Goal: Task Accomplishment & Management: Complete application form

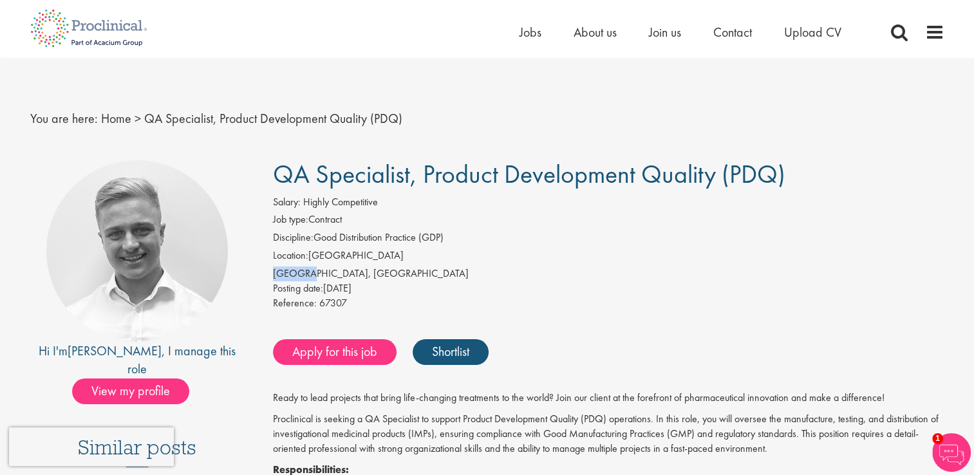
drag, startPoint x: 306, startPoint y: 270, endPoint x: 260, endPoint y: 274, distance: 46.5
copy div "Moreton"
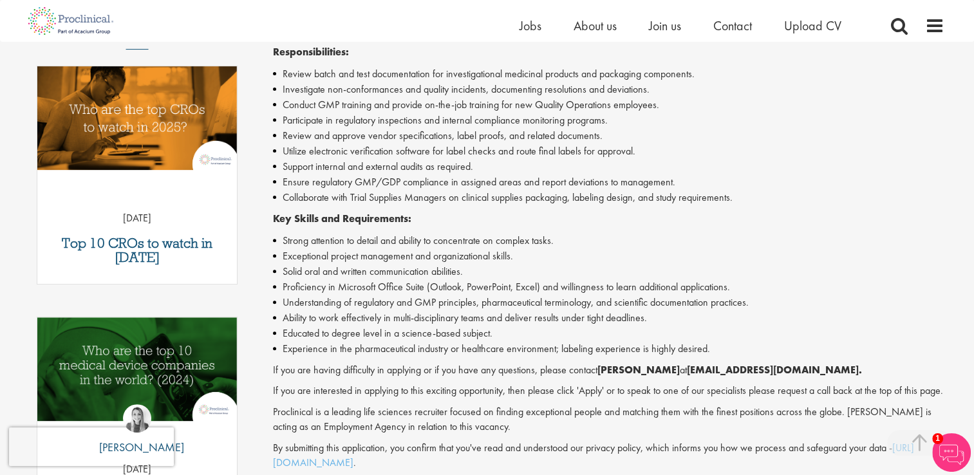
scroll to position [557, 0]
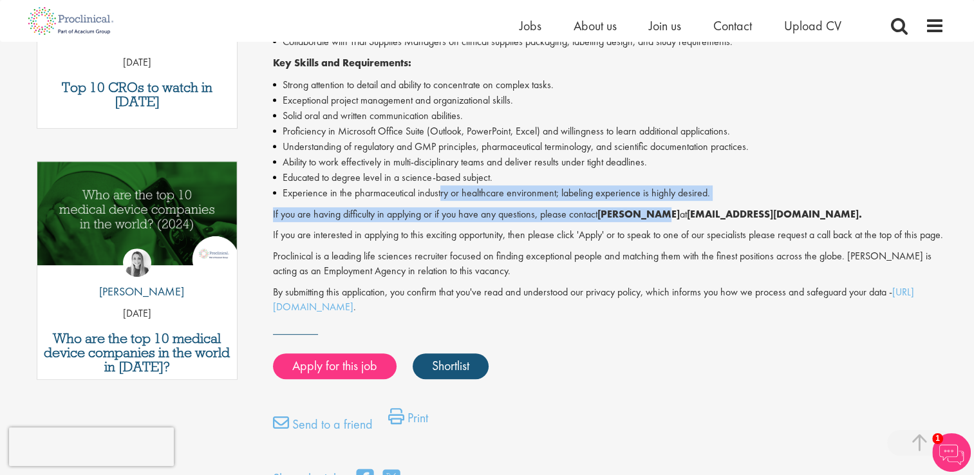
drag, startPoint x: 441, startPoint y: 197, endPoint x: 661, endPoint y: 206, distance: 220.3
click at [661, 206] on div "Ready to lead projects that bring life-changing treatments to the world? Join o…" at bounding box center [608, 65] width 671 height 497
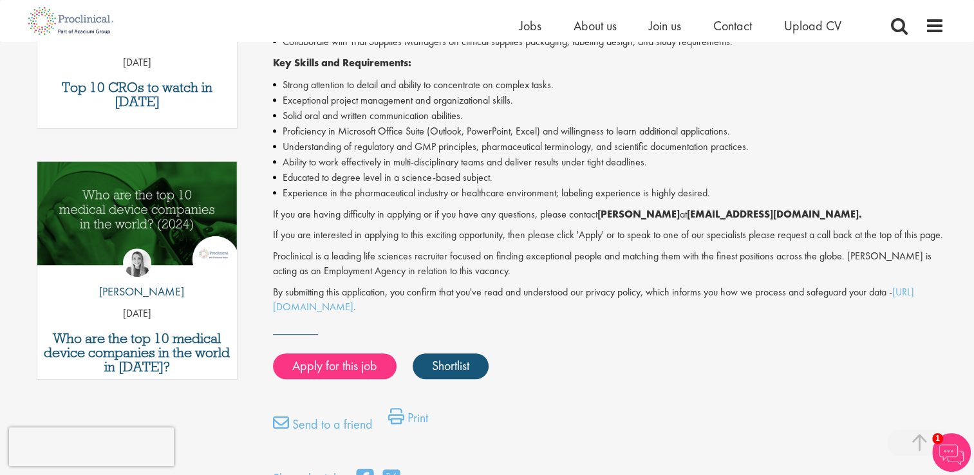
drag, startPoint x: 661, startPoint y: 206, endPoint x: 614, endPoint y: 260, distance: 71.6
click at [614, 260] on div "Ready to lead projects that bring life-changing treatments to the world? Join o…" at bounding box center [608, 65] width 671 height 497
click at [357, 379] on link "Apply for this job" at bounding box center [335, 366] width 124 height 26
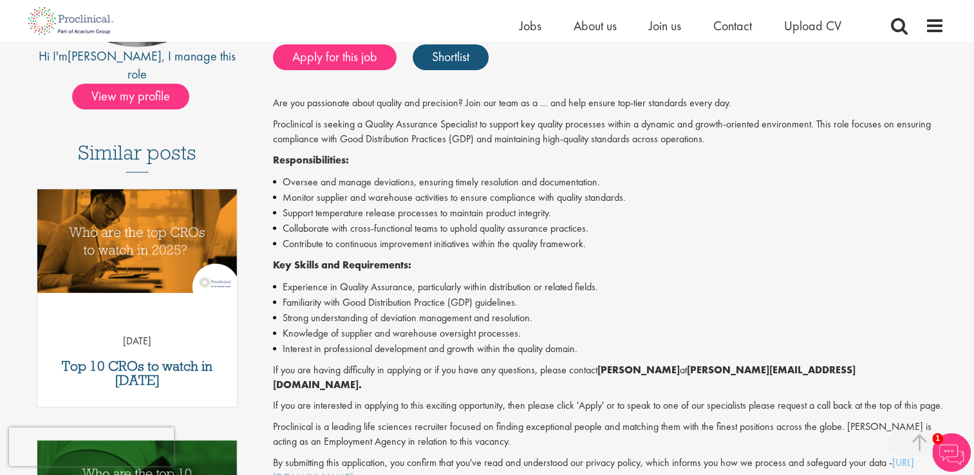
scroll to position [557, 0]
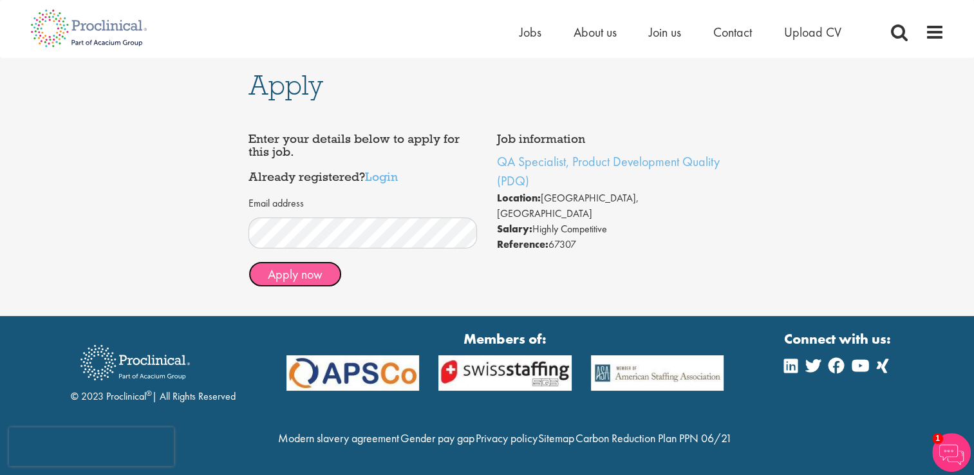
click at [301, 279] on button "Apply now" at bounding box center [294, 274] width 93 height 26
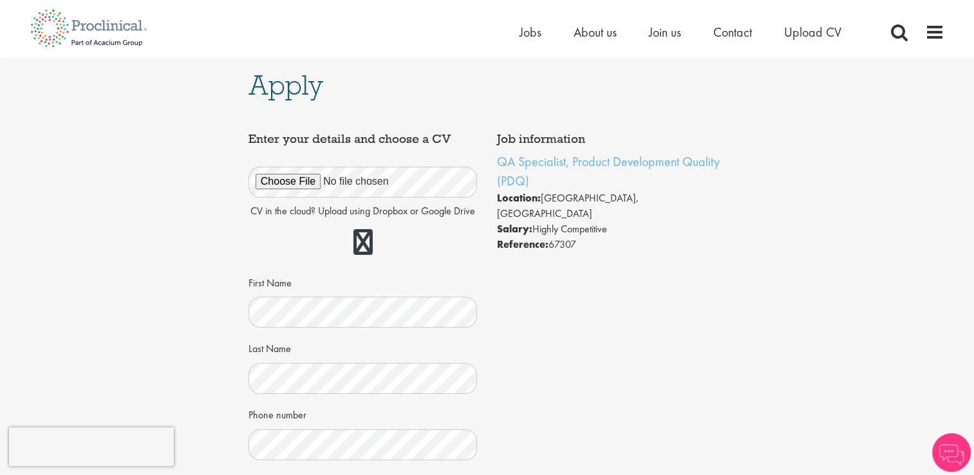
click at [648, 343] on div "Job information QA Specialist, Product Development Quality (PDQ) Location: More…" at bounding box center [487, 431] width 497 height 610
